Goal: Task Accomplishment & Management: Manage account settings

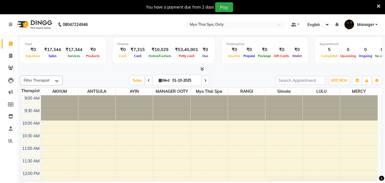
scroll to position [241, 0]
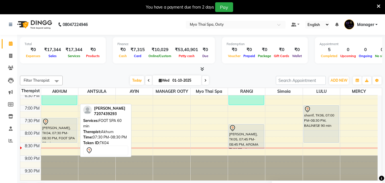
click at [58, 134] on div "[PERSON_NAME], TK04, 07:30 PM-08:30 PM, FOOT SPA 60 min" at bounding box center [59, 130] width 35 height 24
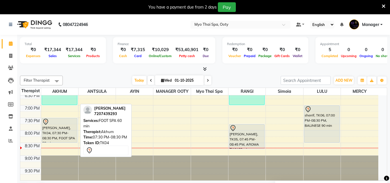
select select "7"
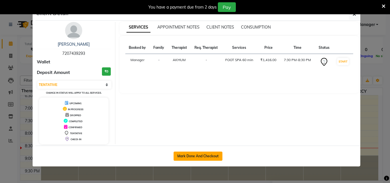
click at [196, 155] on button "Mark Done And Checkout" at bounding box center [197, 155] width 49 height 9
select select "service"
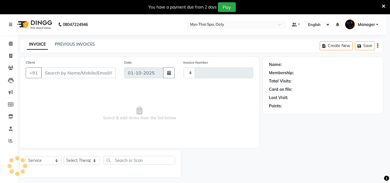
type input "1017"
select select "558"
select select "3"
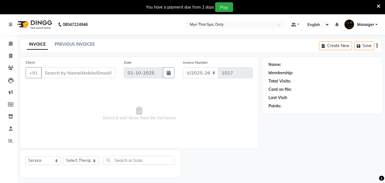
type input "7207439293"
select select "59516"
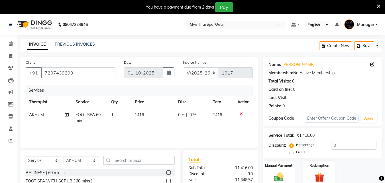
scroll to position [60, 0]
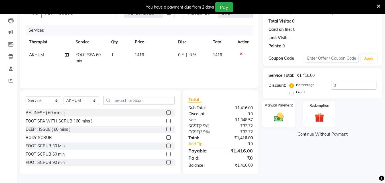
click at [283, 120] on img at bounding box center [279, 116] width 16 height 11
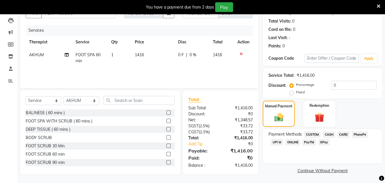
click at [342, 134] on span "CARD" at bounding box center [344, 134] width 12 height 7
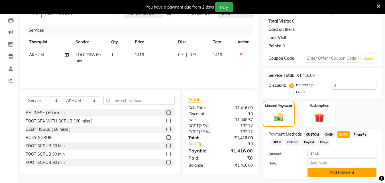
click at [329, 170] on button "Add Payment" at bounding box center [342, 172] width 69 height 9
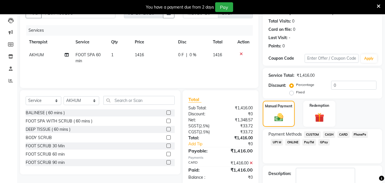
scroll to position [104, 0]
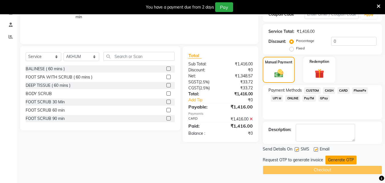
click at [338, 159] on button "Generate OTP" at bounding box center [341, 159] width 31 height 9
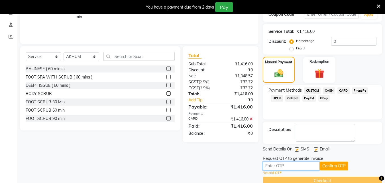
click at [302, 167] on input "text" at bounding box center [291, 165] width 57 height 9
click at [265, 165] on input "997" at bounding box center [291, 165] width 57 height 9
type input "1997"
click at [340, 165] on button "Confirm OTP" at bounding box center [334, 165] width 29 height 9
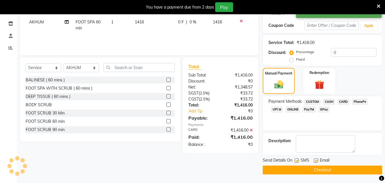
scroll to position [93, 0]
click at [323, 169] on button "Checkout" at bounding box center [323, 169] width 120 height 9
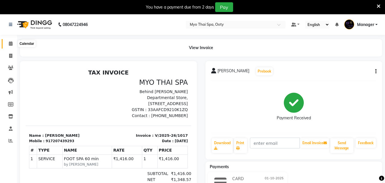
click at [13, 44] on icon at bounding box center [11, 43] width 4 height 4
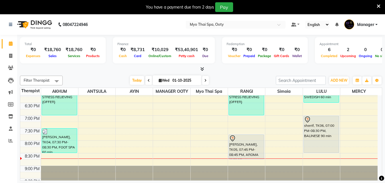
scroll to position [241, 0]
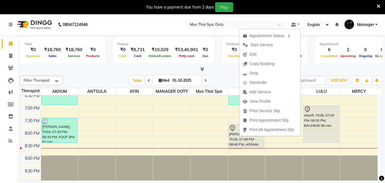
click at [259, 54] on span "Edit" at bounding box center [250, 54] width 21 height 9
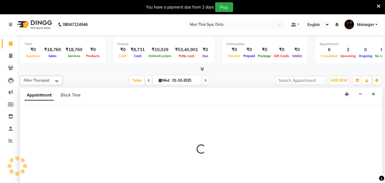
scroll to position [15, 0]
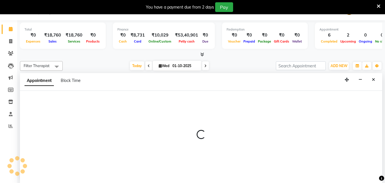
select select "1185"
select select "tentative"
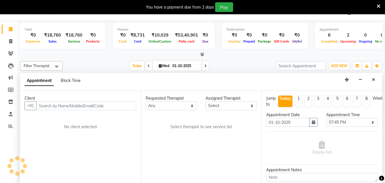
select select "50629"
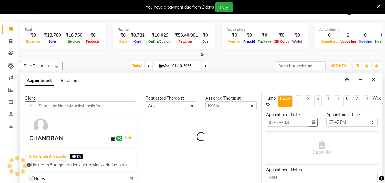
select select "62"
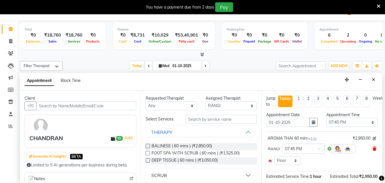
click at [373, 149] on icon at bounding box center [374, 149] width 3 height 4
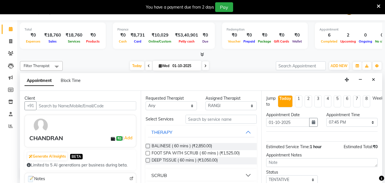
scroll to position [78, 0]
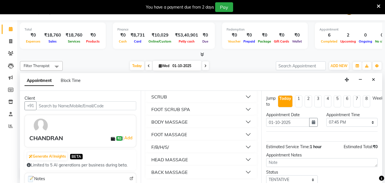
click at [243, 120] on button "BODY MASSAGE" at bounding box center [201, 122] width 107 height 10
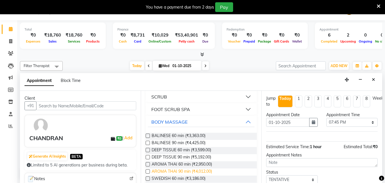
click at [181, 172] on span "AROMA THAI 90 min (₹4,012.00)" at bounding box center [182, 171] width 60 height 7
checkbox input "false"
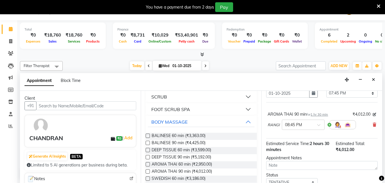
scroll to position [57, 0]
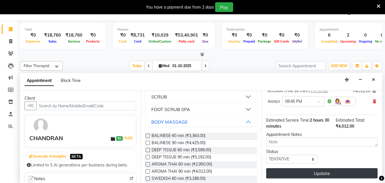
click at [286, 168] on button "Update" at bounding box center [322, 173] width 112 height 10
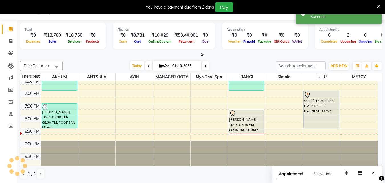
scroll to position [0, 0]
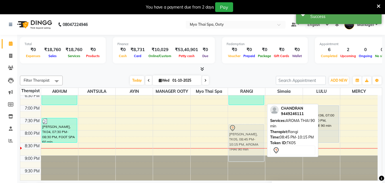
drag, startPoint x: 250, startPoint y: 157, endPoint x: 244, endPoint y: 130, distance: 28.0
click at [244, 130] on div "pawan, TK02, 05:30 PM-07:00 PM, STRESS RELIEVING {OFFER} [PERSON_NAME], TK05, 0…" at bounding box center [246, 17] width 37 height 326
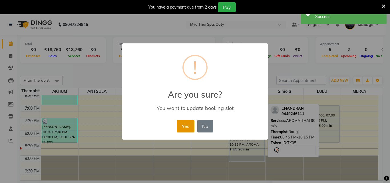
click at [184, 124] on button "Yes" at bounding box center [185, 126] width 17 height 13
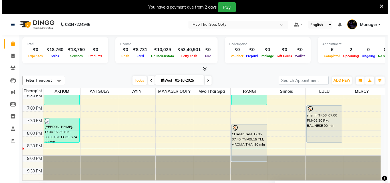
scroll to position [15, 0]
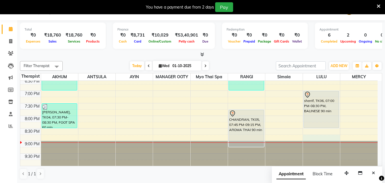
click at [323, 137] on div "9:00 AM 9:30 AM 10:00 AM 10:30 AM 11:00 AM 11:30 AM 12:00 PM 12:30 PM 1:00 PM 1…" at bounding box center [199, 3] width 358 height 326
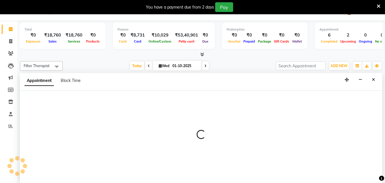
select select "88042"
select select "1245"
select select "tentative"
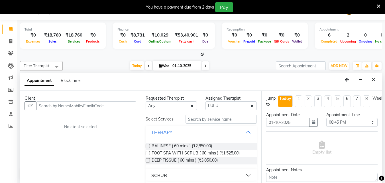
click at [43, 104] on input "text" at bounding box center [86, 105] width 100 height 9
type input "9965599865"
click at [126, 107] on span "Add Client" at bounding box center [124, 105] width 19 height 5
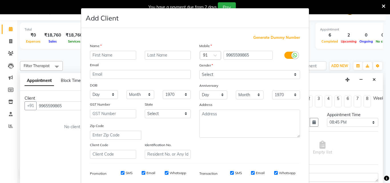
click at [119, 58] on input "text" at bounding box center [113, 55] width 46 height 9
type input "[PERSON_NAME]"
click at [237, 74] on select "Select [DEMOGRAPHIC_DATA] [DEMOGRAPHIC_DATA] Other Prefer Not To Say" at bounding box center [249, 74] width 101 height 9
select select "[DEMOGRAPHIC_DATA]"
click at [199, 70] on select "Select [DEMOGRAPHIC_DATA] [DEMOGRAPHIC_DATA] Other Prefer Not To Say" at bounding box center [249, 74] width 101 height 9
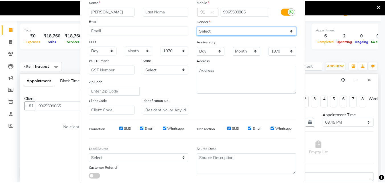
scroll to position [80, 0]
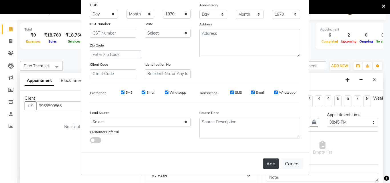
click at [263, 161] on button "Add" at bounding box center [271, 163] width 16 height 10
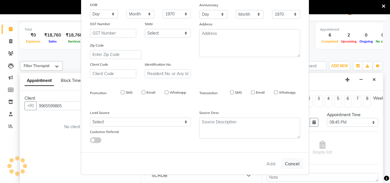
select select
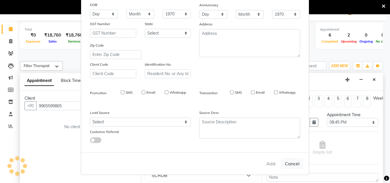
select select
checkbox input "false"
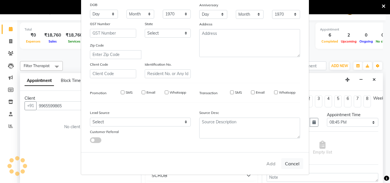
checkbox input "false"
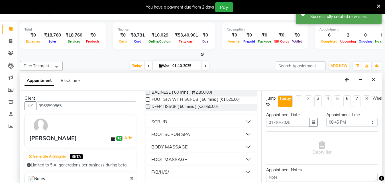
scroll to position [57, 0]
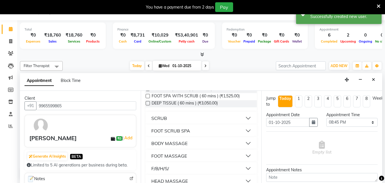
click at [246, 141] on button "BODY MASSAGE" at bounding box center [201, 143] width 107 height 10
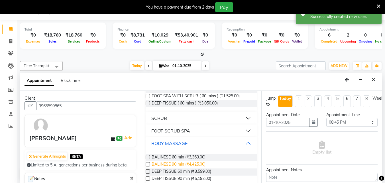
scroll to position [86, 0]
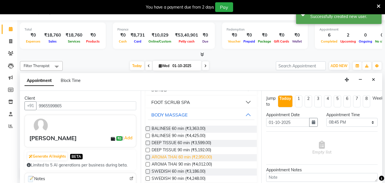
click at [187, 156] on span "AROMA THAI 60 min (₹2,950.00)" at bounding box center [182, 157] width 60 height 7
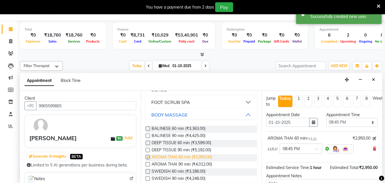
checkbox input "false"
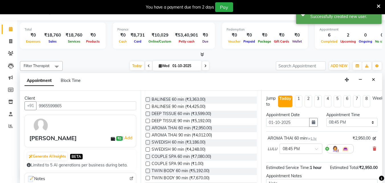
scroll to position [114, 0]
click at [186, 112] on span "DEEP TISSUE 60 min (₹3,599.00)" at bounding box center [182, 114] width 60 height 7
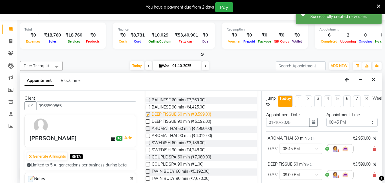
checkbox input "false"
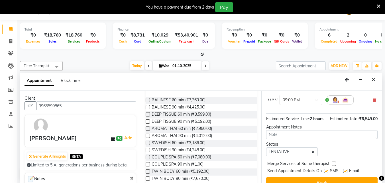
scroll to position [94, 0]
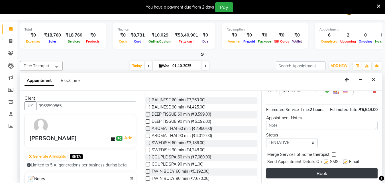
click at [326, 168] on button "Book" at bounding box center [322, 173] width 112 height 10
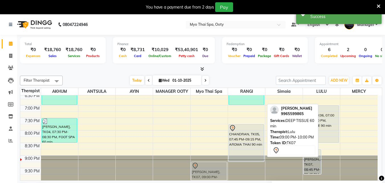
scroll to position [2, 0]
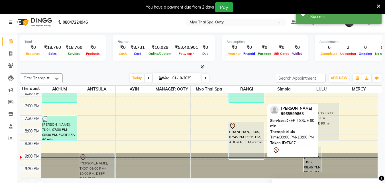
drag, startPoint x: 328, startPoint y: 170, endPoint x: 102, endPoint y: 167, distance: 226.8
click at [102, 167] on tr "pawan, TK02, 05:30 PM-07:00 PM, STRESS RELIEVING {OFFER} [PERSON_NAME], TK04, 0…" at bounding box center [199, 15] width 358 height 326
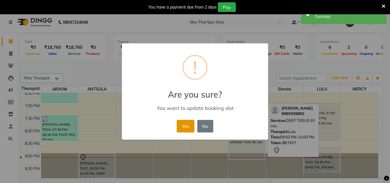
click at [186, 121] on button "Yes" at bounding box center [185, 126] width 17 height 13
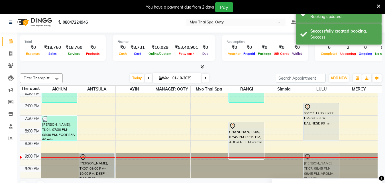
drag, startPoint x: 316, startPoint y: 156, endPoint x: 317, endPoint y: 160, distance: 4.4
click at [316, 160] on div "[PERSON_NAME], TK01, 02:15 PM-03:15 PM, AROMA THAI 60 min varchas, TK03, 05:30 …" at bounding box center [321, 15] width 37 height 326
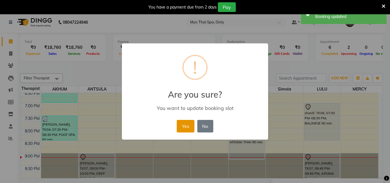
click at [184, 126] on button "Yes" at bounding box center [185, 126] width 17 height 13
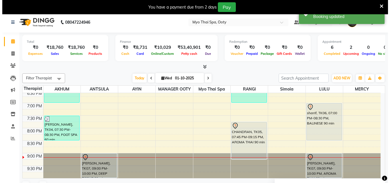
scroll to position [15, 0]
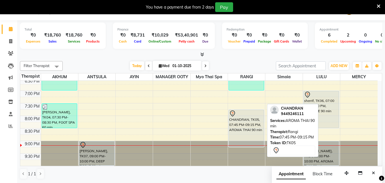
click at [251, 130] on div "CHANDRAN, TK05, 07:45 PM-09:15 PM, AROMA THAI 90 min" at bounding box center [246, 128] width 35 height 37
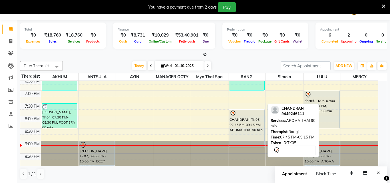
select select "7"
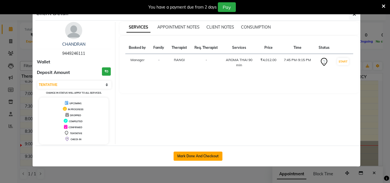
click at [201, 155] on button "Mark Done And Checkout" at bounding box center [197, 155] width 49 height 9
select select "558"
select select "service"
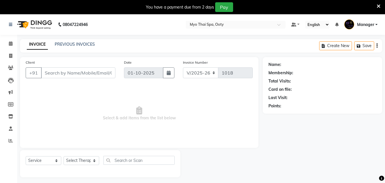
type input "9449246111"
select select "50629"
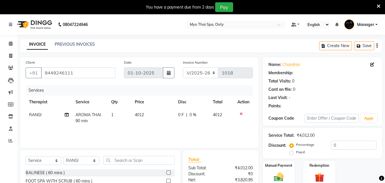
scroll to position [60, 0]
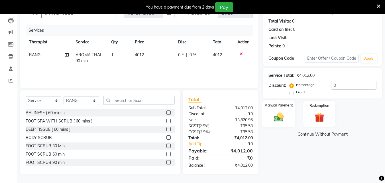
click at [283, 121] on img at bounding box center [279, 116] width 16 height 11
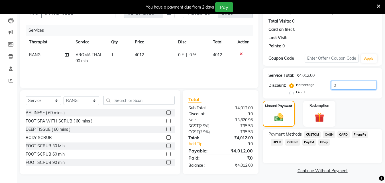
click at [351, 86] on input "0" at bounding box center [353, 85] width 45 height 9
type input "1"
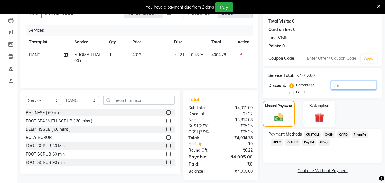
type input ".1"
type input ".29"
click at [334, 133] on span "CASH" at bounding box center [329, 134] width 12 height 7
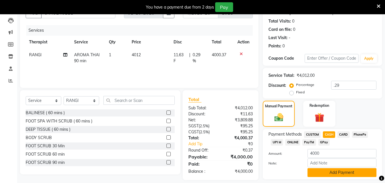
click at [326, 173] on button "Add Payment" at bounding box center [342, 172] width 69 height 9
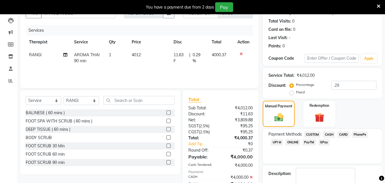
scroll to position [104, 0]
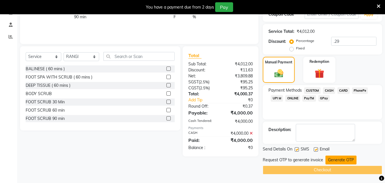
click at [332, 162] on button "Generate OTP" at bounding box center [341, 159] width 31 height 9
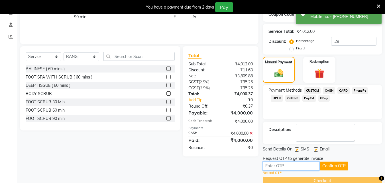
click at [302, 167] on input "text" at bounding box center [291, 165] width 57 height 9
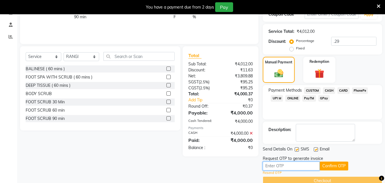
click at [270, 167] on input "text" at bounding box center [291, 165] width 57 height 9
type input "8134"
click at [338, 167] on button "Confirm OTP" at bounding box center [334, 165] width 29 height 9
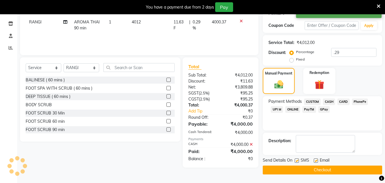
scroll to position [93, 0]
click at [337, 169] on button "Checkout" at bounding box center [323, 169] width 120 height 9
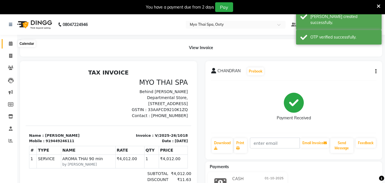
click at [11, 43] on icon at bounding box center [11, 43] width 4 height 4
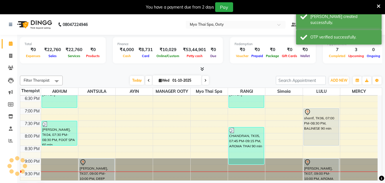
scroll to position [241, 0]
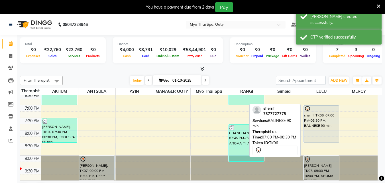
click at [316, 128] on div "sherrif, TK06, 07:00 PM-08:30 PM, BALINESE 90 min" at bounding box center [321, 124] width 35 height 37
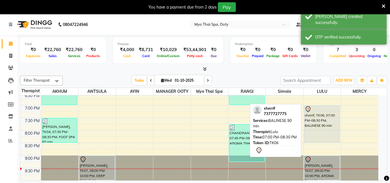
select select "7"
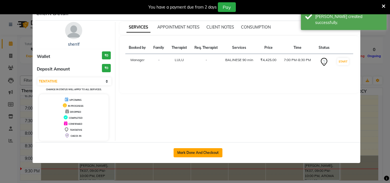
click at [211, 152] on button "Mark Done And Checkout" at bounding box center [197, 152] width 49 height 9
select select "service"
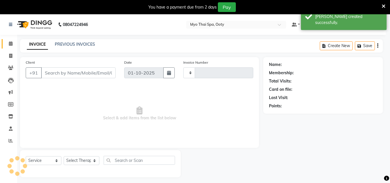
select select "3"
type input "1019"
select select "558"
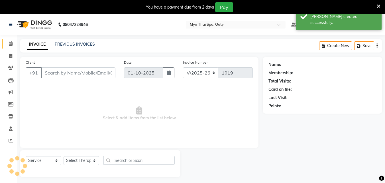
type input "7377727775"
select select "88042"
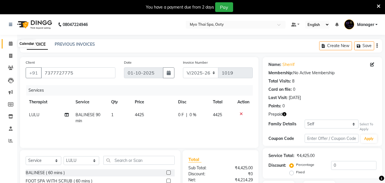
click at [12, 44] on icon at bounding box center [11, 43] width 4 height 4
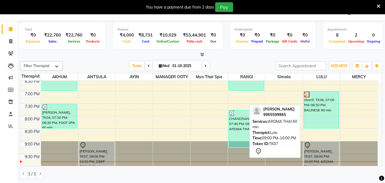
scroll to position [241, 0]
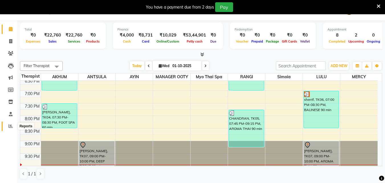
click at [10, 126] on icon at bounding box center [11, 126] width 4 height 4
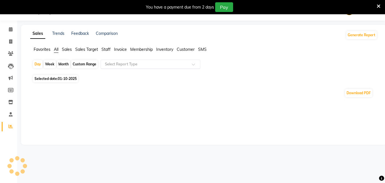
scroll to position [15, 0]
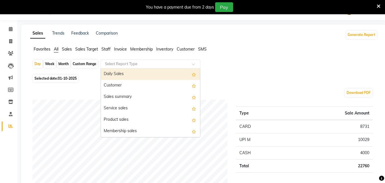
click at [154, 64] on input "text" at bounding box center [145, 64] width 82 height 6
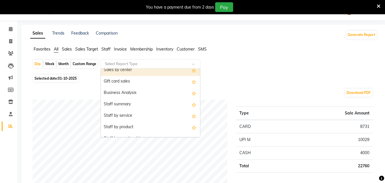
scroll to position [143, 0]
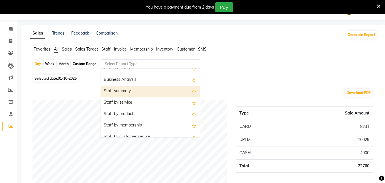
click at [139, 93] on div "Staff summary" at bounding box center [150, 91] width 99 height 11
select select "filtered_report"
select select "csv"
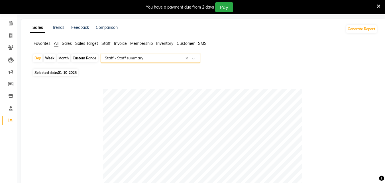
scroll to position [0, 0]
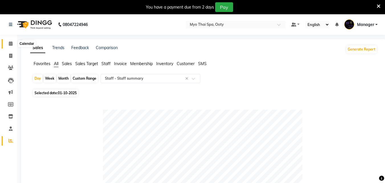
click at [9, 45] on icon at bounding box center [11, 43] width 4 height 4
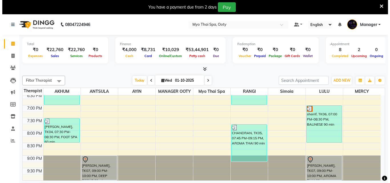
scroll to position [15, 0]
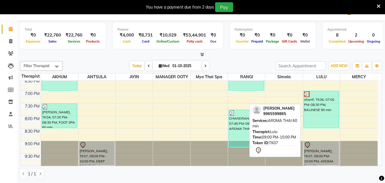
click at [312, 149] on div "[PERSON_NAME], TK07, 09:00 PM-10:00 PM, AROMA THAI 60 min" at bounding box center [321, 153] width 35 height 24
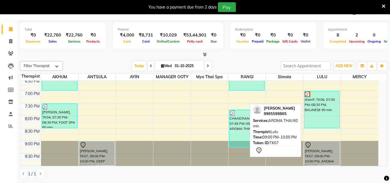
select select "7"
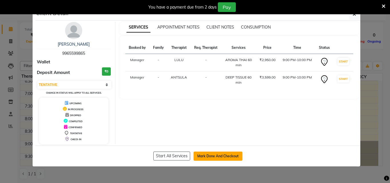
click at [222, 155] on button "Mark Done And Checkout" at bounding box center [217, 155] width 49 height 9
select select "service"
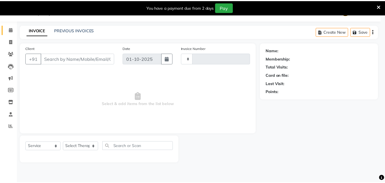
scroll to position [14, 0]
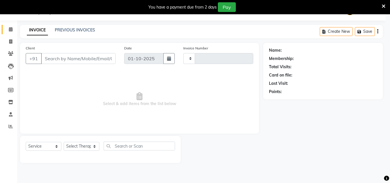
type input "1019"
select select "558"
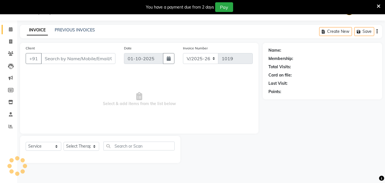
type input "9965599865"
select select "88042"
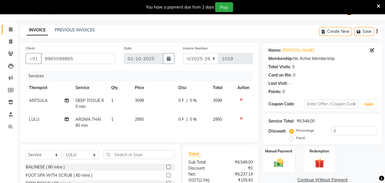
scroll to position [73, 0]
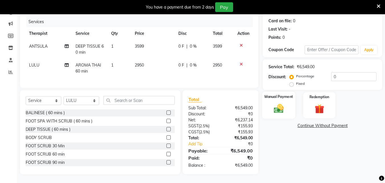
click at [287, 107] on div "Manual Payment" at bounding box center [278, 105] width 33 height 27
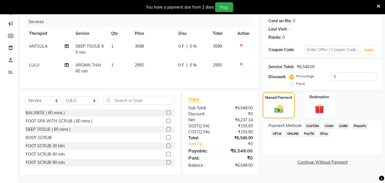
click at [333, 123] on span "CASH" at bounding box center [329, 126] width 12 height 7
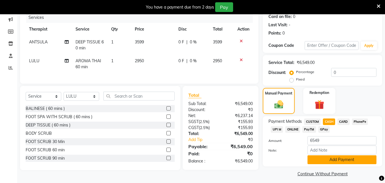
click at [331, 158] on button "Add Payment" at bounding box center [342, 159] width 69 height 9
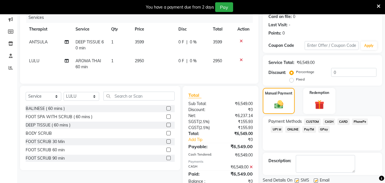
scroll to position [104, 0]
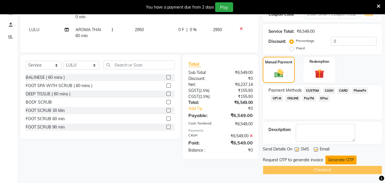
click at [332, 160] on button "Generate OTP" at bounding box center [341, 159] width 31 height 9
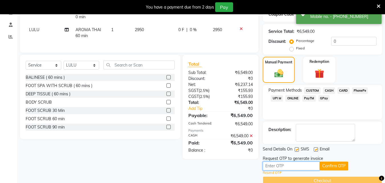
click at [308, 167] on input "text" at bounding box center [291, 165] width 57 height 9
type input "6347"
click at [325, 167] on button "Confirm OTP" at bounding box center [334, 165] width 29 height 9
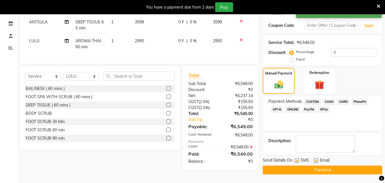
scroll to position [64, 0]
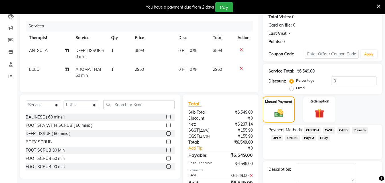
click at [241, 68] on icon at bounding box center [241, 68] width 3 height 4
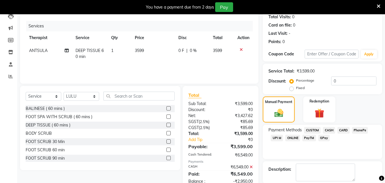
click at [241, 49] on icon at bounding box center [241, 50] width 3 height 4
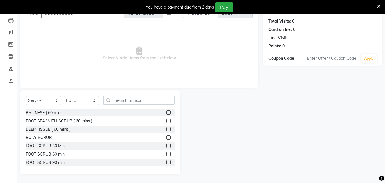
scroll to position [60, 0]
click at [167, 128] on label at bounding box center [169, 129] width 4 height 4
click at [167, 128] on input "checkbox" at bounding box center [169, 130] width 4 height 4
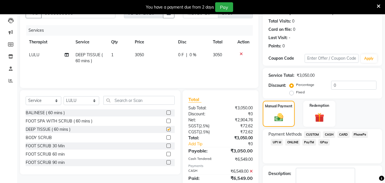
scroll to position [64, 0]
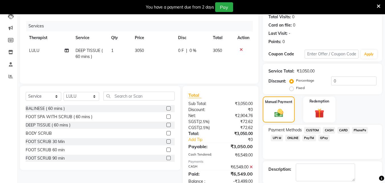
checkbox input "false"
click at [93, 95] on select "Select Therapist [PERSON_NAME] [PERSON_NAME] Manager MANAGER OOTY MERCY Myo Tha…" at bounding box center [82, 96] width 36 height 9
select select "59516"
click at [64, 92] on select "Select Therapist [PERSON_NAME] [PERSON_NAME] Manager MANAGER OOTY MERCY Myo Tha…" at bounding box center [82, 96] width 36 height 9
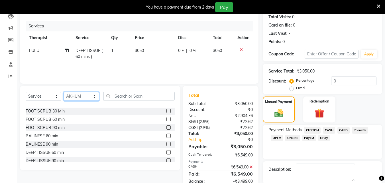
scroll to position [57, 0]
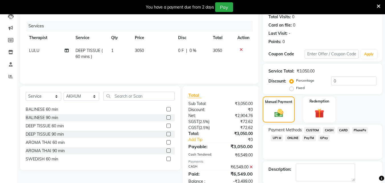
click at [167, 142] on label at bounding box center [169, 142] width 4 height 4
click at [167, 142] on input "checkbox" at bounding box center [169, 143] width 4 height 4
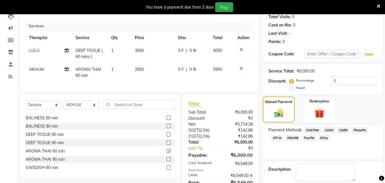
checkbox input "false"
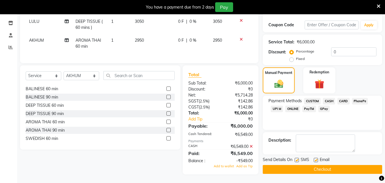
click at [252, 146] on icon at bounding box center [251, 146] width 3 height 4
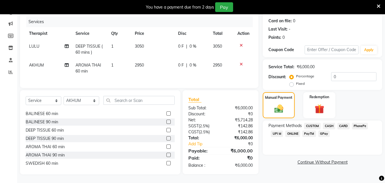
scroll to position [73, 0]
click at [327, 123] on span "CASH" at bounding box center [329, 126] width 12 height 7
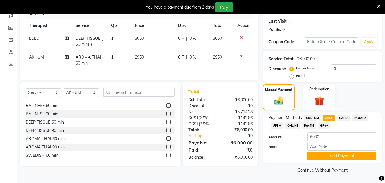
click at [241, 36] on icon at bounding box center [241, 37] width 3 height 4
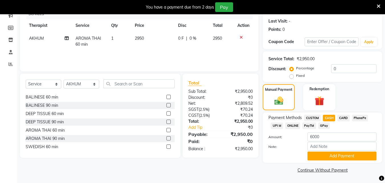
click at [167, 112] on label at bounding box center [169, 113] width 4 height 4
click at [167, 112] on input "checkbox" at bounding box center [169, 114] width 4 height 4
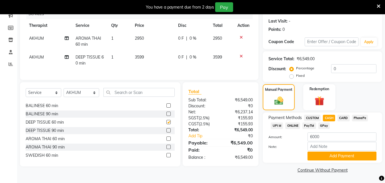
checkbox input "false"
click at [278, 126] on span "UPI M" at bounding box center [277, 125] width 12 height 7
type input "6549"
click at [329, 119] on span "CASH" at bounding box center [329, 118] width 12 height 7
click at [326, 154] on button "Add Payment" at bounding box center [342, 155] width 69 height 9
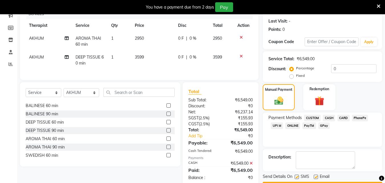
scroll to position [93, 0]
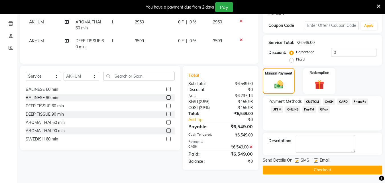
click at [240, 40] on icon at bounding box center [241, 40] width 3 height 4
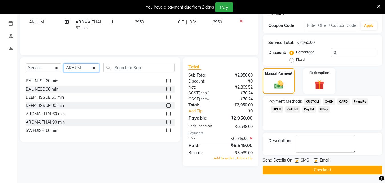
click at [78, 68] on select "Select Therapist [PERSON_NAME] [PERSON_NAME] Manager MANAGER OOTY MERCY Myo Tha…" at bounding box center [82, 67] width 36 height 9
select select "88042"
click at [64, 63] on select "Select Therapist [PERSON_NAME] [PERSON_NAME] Manager MANAGER OOTY MERCY Myo Tha…" at bounding box center [82, 67] width 36 height 9
click at [167, 96] on label at bounding box center [169, 97] width 4 height 4
click at [167, 96] on input "checkbox" at bounding box center [169, 98] width 4 height 4
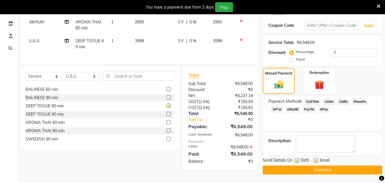
checkbox input "false"
click at [305, 169] on button "Checkout" at bounding box center [323, 169] width 120 height 9
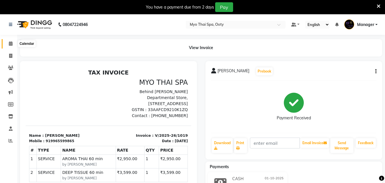
click at [11, 46] on span at bounding box center [11, 44] width 10 height 7
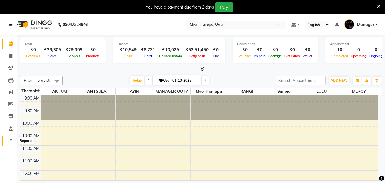
drag, startPoint x: 12, startPoint y: 140, endPoint x: 15, endPoint y: 135, distance: 6.2
click at [11, 140] on icon at bounding box center [11, 140] width 4 height 4
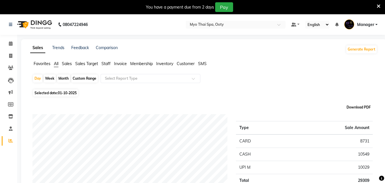
click at [358, 107] on button "Download PDF" at bounding box center [358, 107] width 27 height 8
